Goal: Ask a question: Seek information or help from site administrators or community

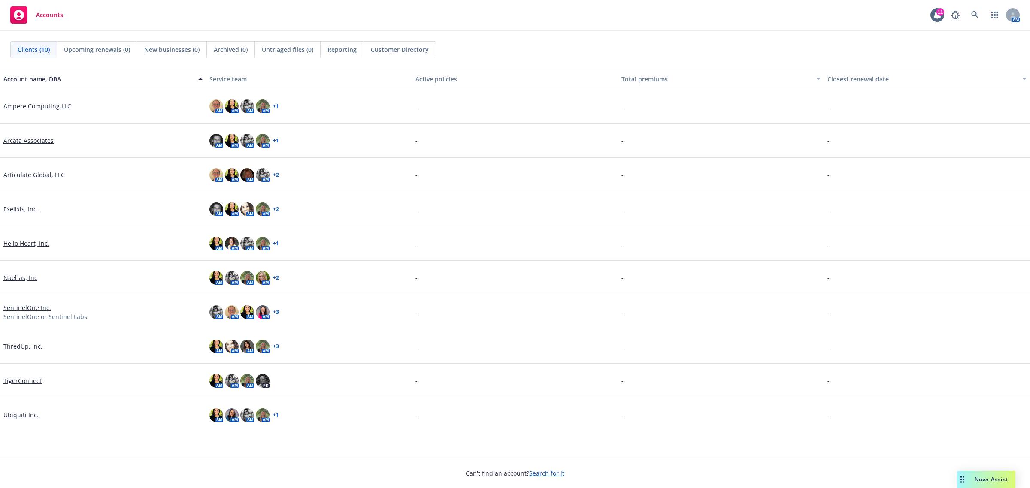
drag, startPoint x: 969, startPoint y: 477, endPoint x: 919, endPoint y: 469, distance: 50.8
click at [969, 477] on div "Nova Assist" at bounding box center [992, 479] width 48 height 7
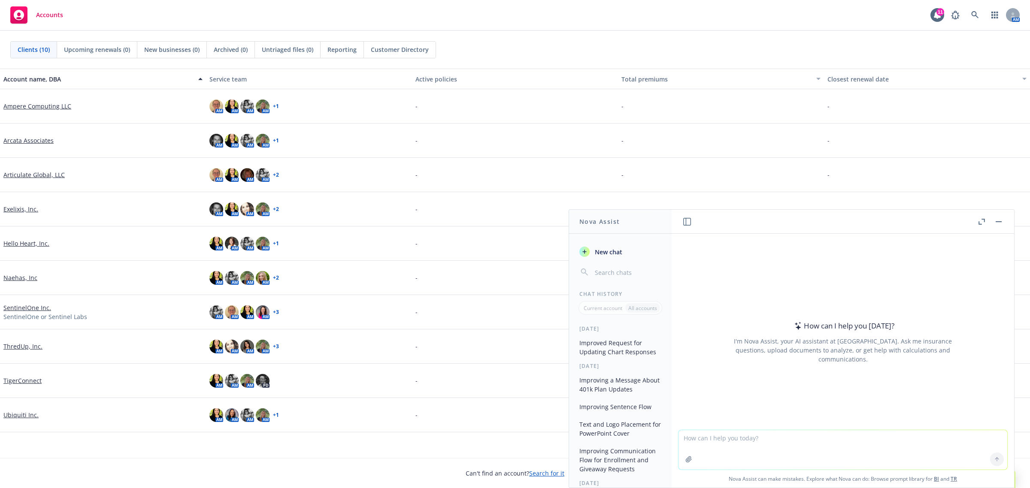
click at [825, 457] on textarea at bounding box center [842, 449] width 329 height 39
paste textarea "You can attend the meeting on 11/4 virtually. Would you be able to attend virtu…"
type textarea "make this flow better :You can attend the meeting on 11/4 virtually. Would you …"
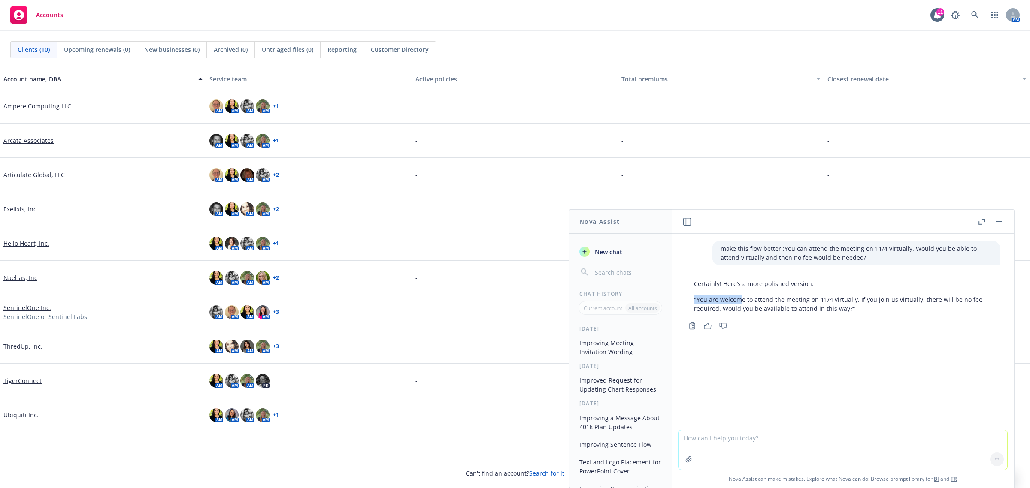
drag, startPoint x: 699, startPoint y: 298, endPoint x: 742, endPoint y: 303, distance: 43.2
click at [742, 303] on p ""You are welcome to attend the meeting on 11/4 virtually. If you join us virtua…" at bounding box center [843, 304] width 298 height 18
click at [727, 302] on p ""You are welcome to attend the meeting on 11/4 virtually. If you join us virtua…" at bounding box center [843, 304] width 298 height 18
drag, startPoint x: 697, startPoint y: 297, endPoint x: 848, endPoint y: 315, distance: 151.3
click at [848, 315] on div "Certainly! Here’s a more polished version: "You are welcome to attend the meeti…" at bounding box center [842, 296] width 315 height 41
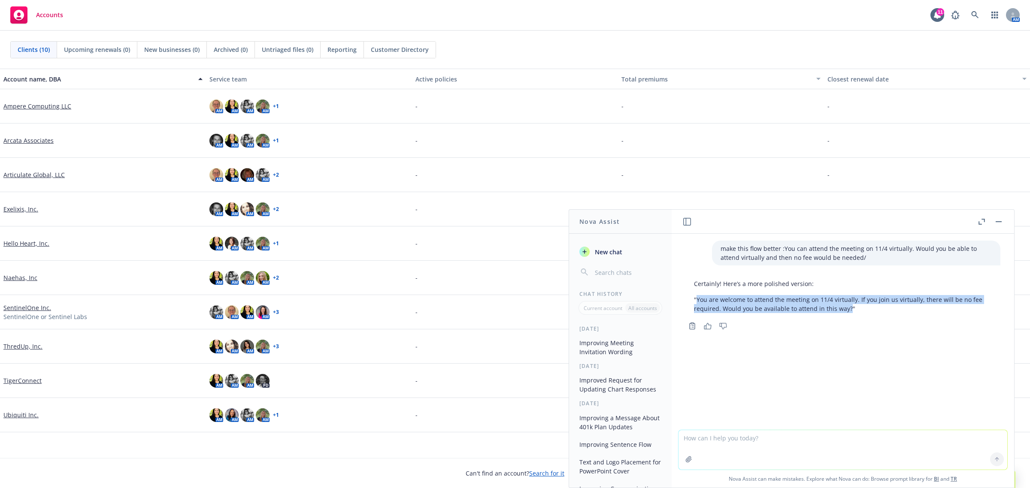
copy p "You are welcome to attend the meeting on 11/4 virtually. If you join us virtual…"
